Goal: Information Seeking & Learning: Learn about a topic

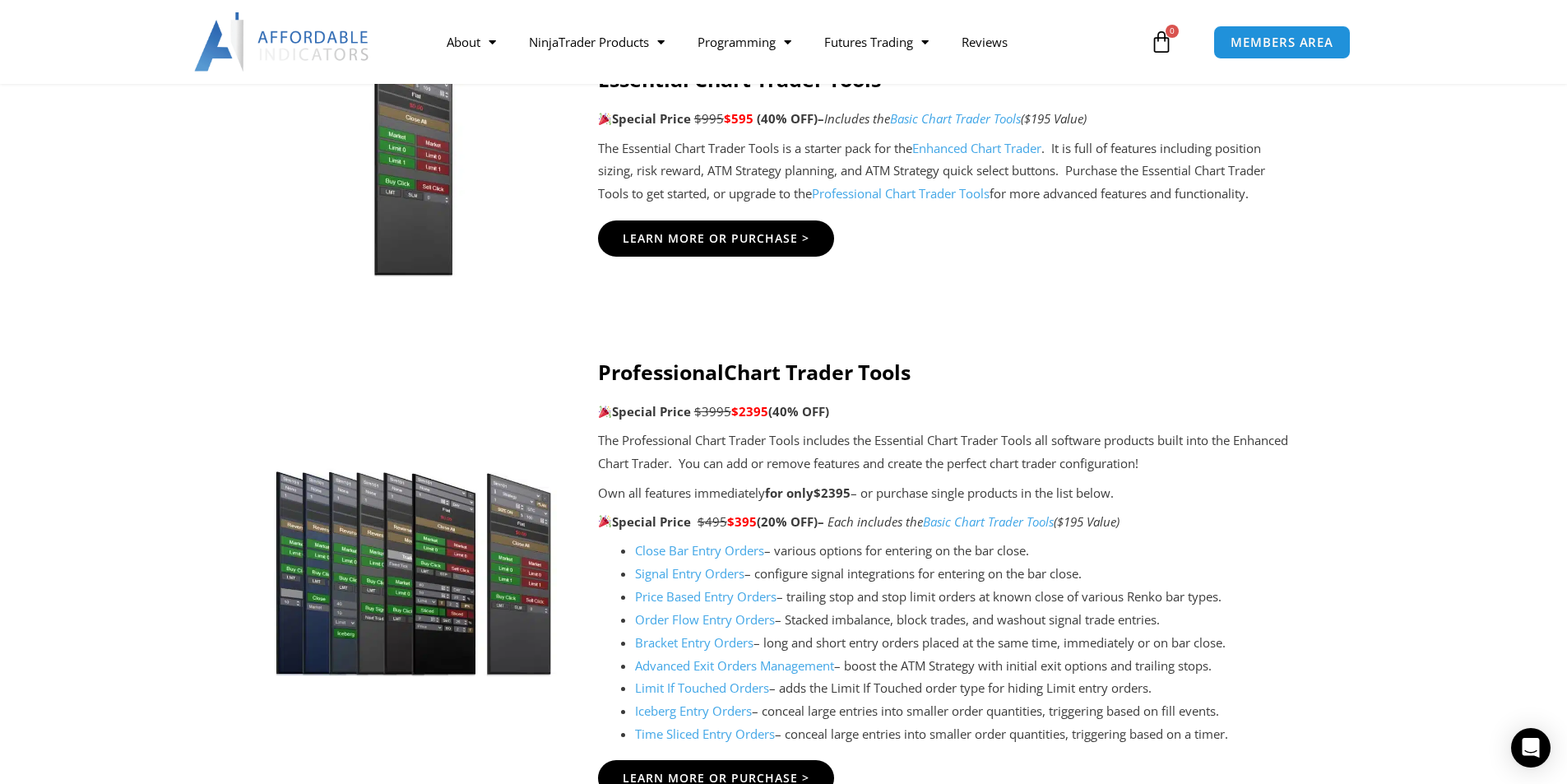
scroll to position [1809, 0]
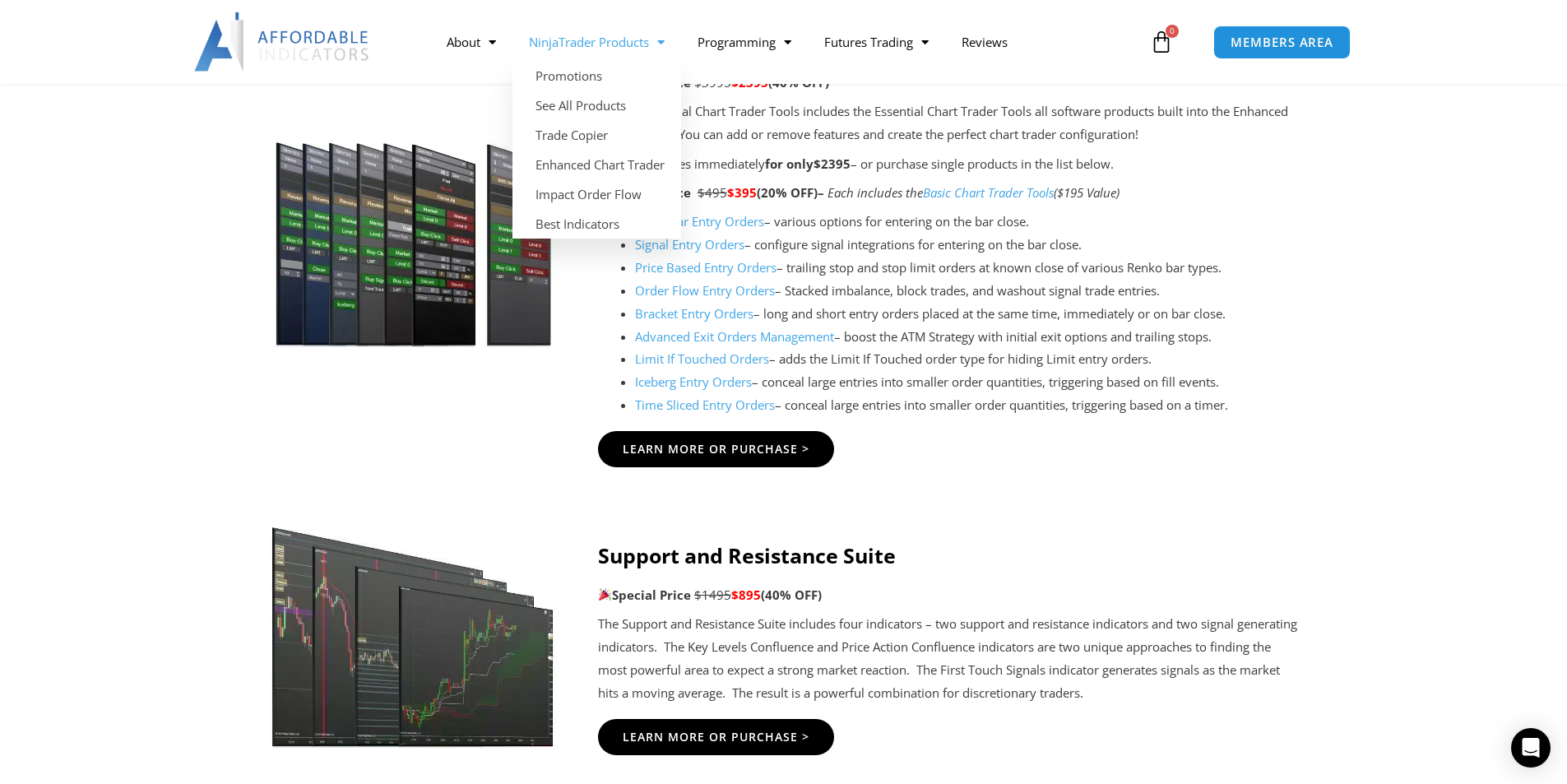
click at [589, 42] on link "NinjaTrader Products" at bounding box center [596, 41] width 168 height 37
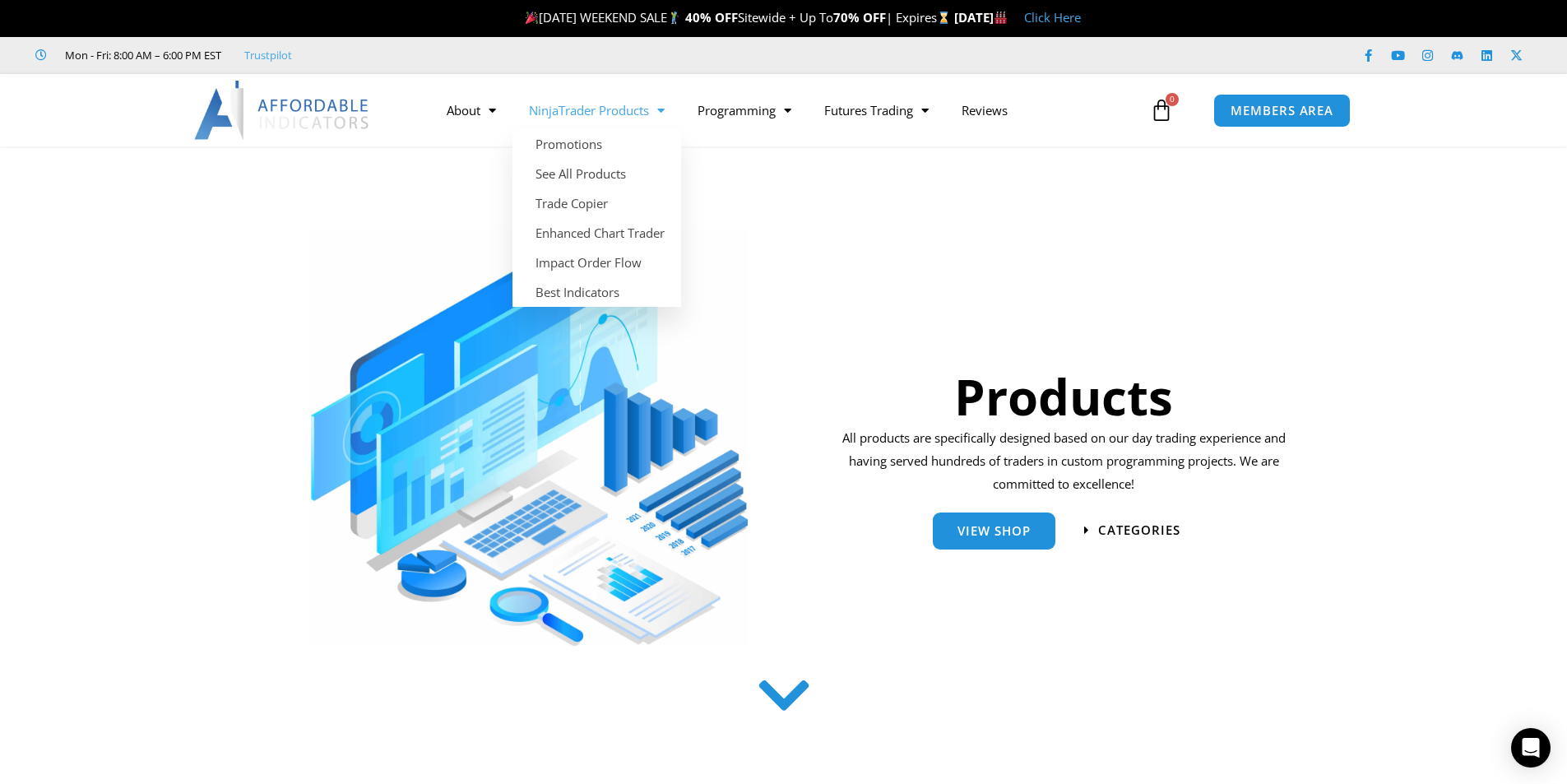
click at [594, 111] on link "NinjaTrader Products" at bounding box center [596, 110] width 168 height 37
click at [578, 263] on link "Impact Order Flow" at bounding box center [596, 263] width 168 height 30
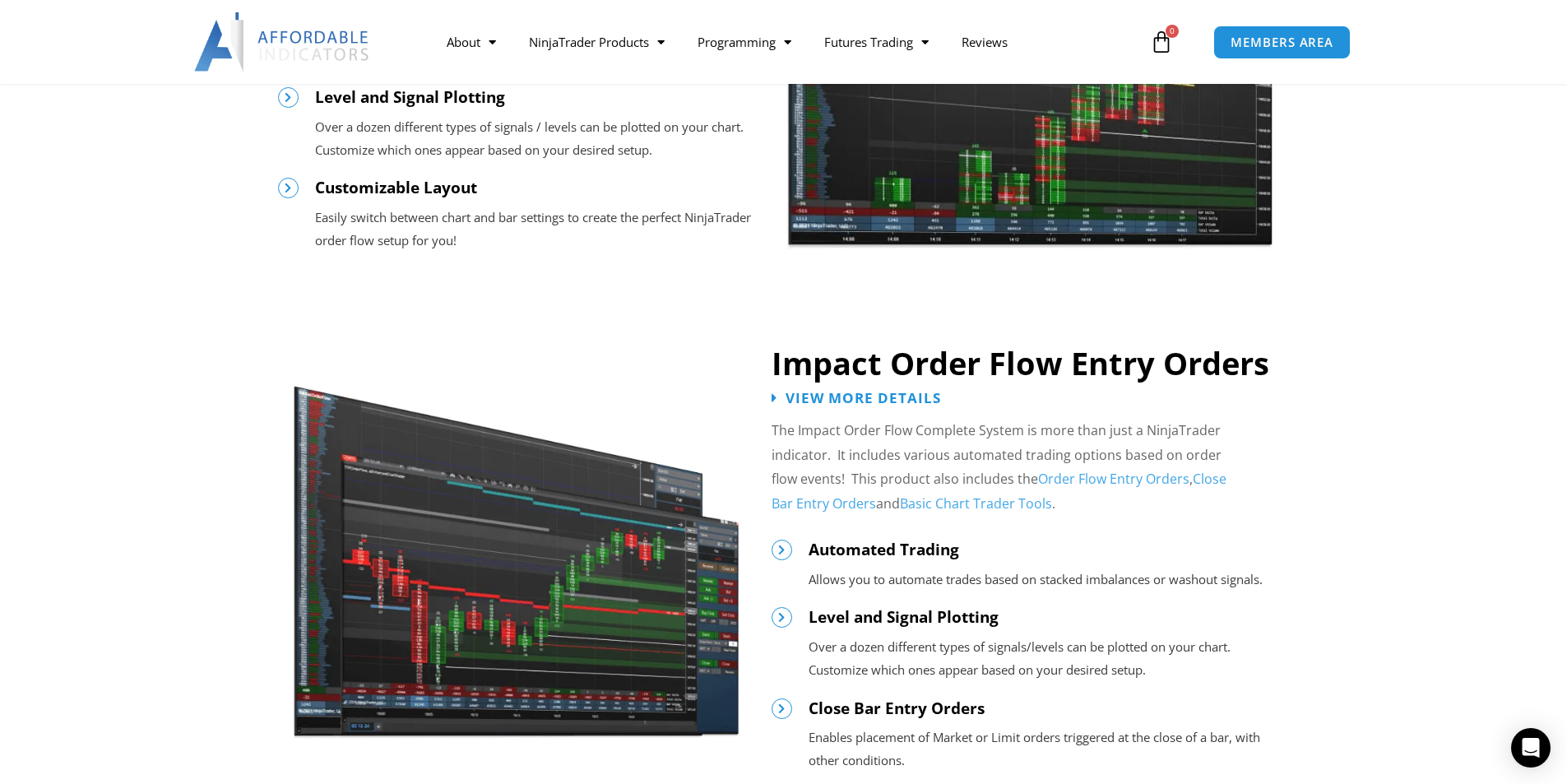
scroll to position [1553, 0]
click at [806, 393] on span "View More Details" at bounding box center [864, 398] width 171 height 16
